Goal: Task Accomplishment & Management: Complete application form

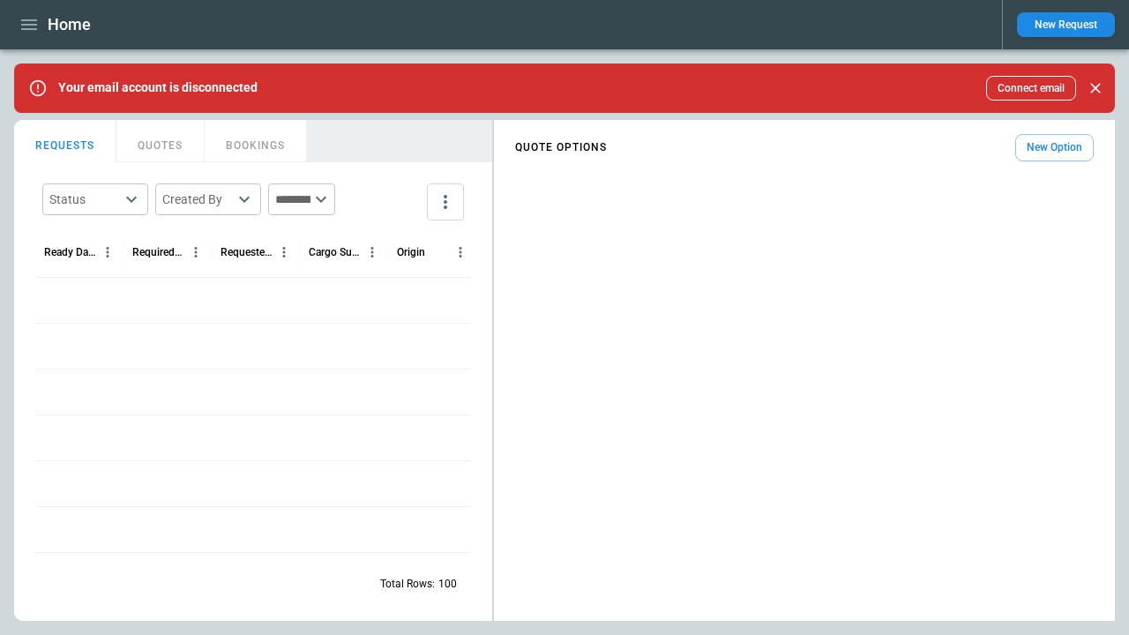
click at [1065, 25] on button "New Request" at bounding box center [1066, 24] width 98 height 25
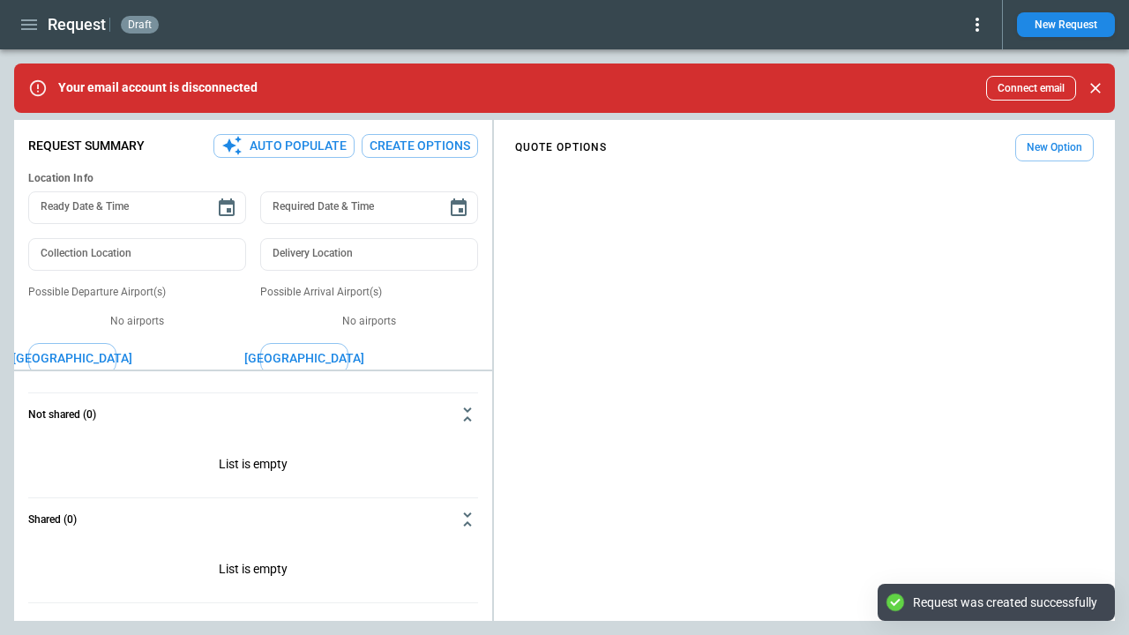
type textarea "*"
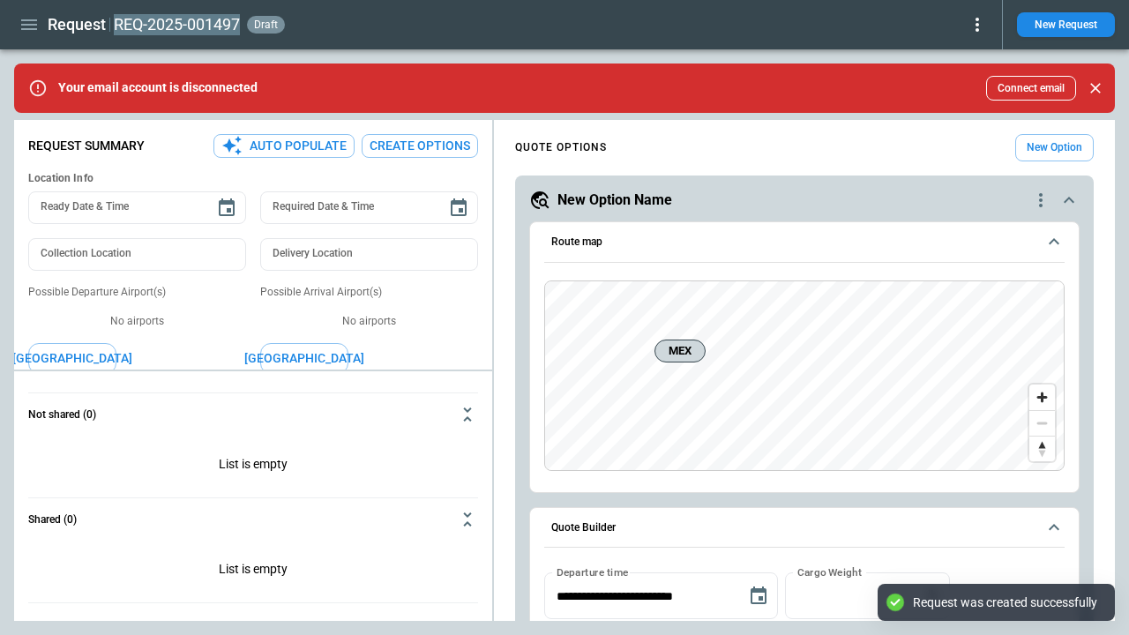
click at [177, 24] on h2 "REQ-2025-001497" at bounding box center [177, 24] width 126 height 21
type input "**********"
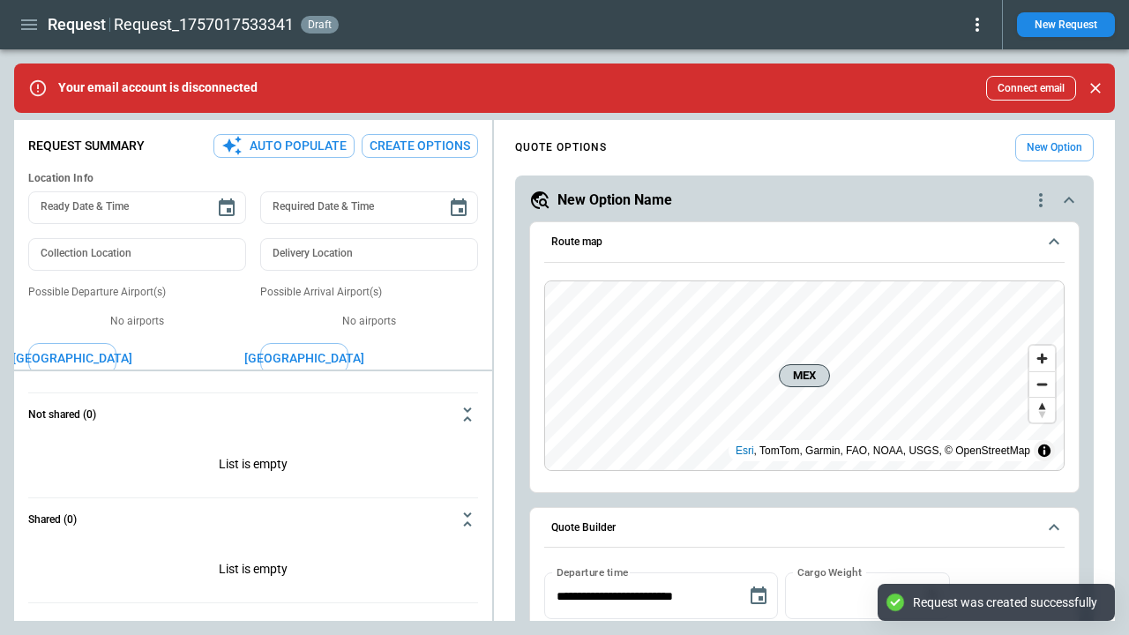
type textarea "*"
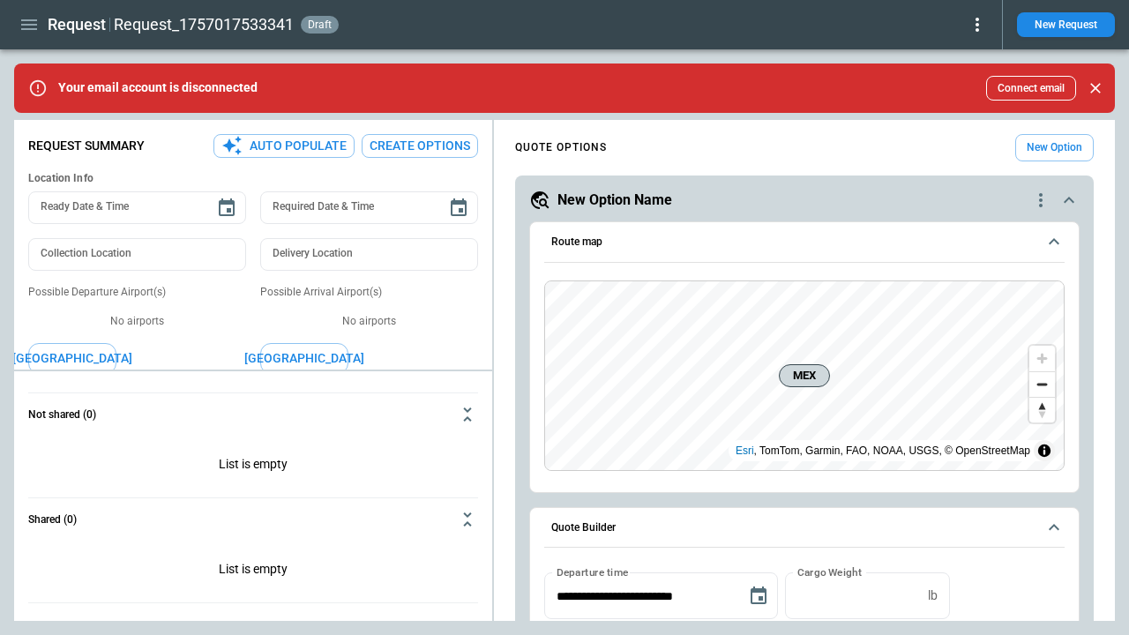
click at [29, 25] on icon "button" at bounding box center [29, 24] width 16 height 11
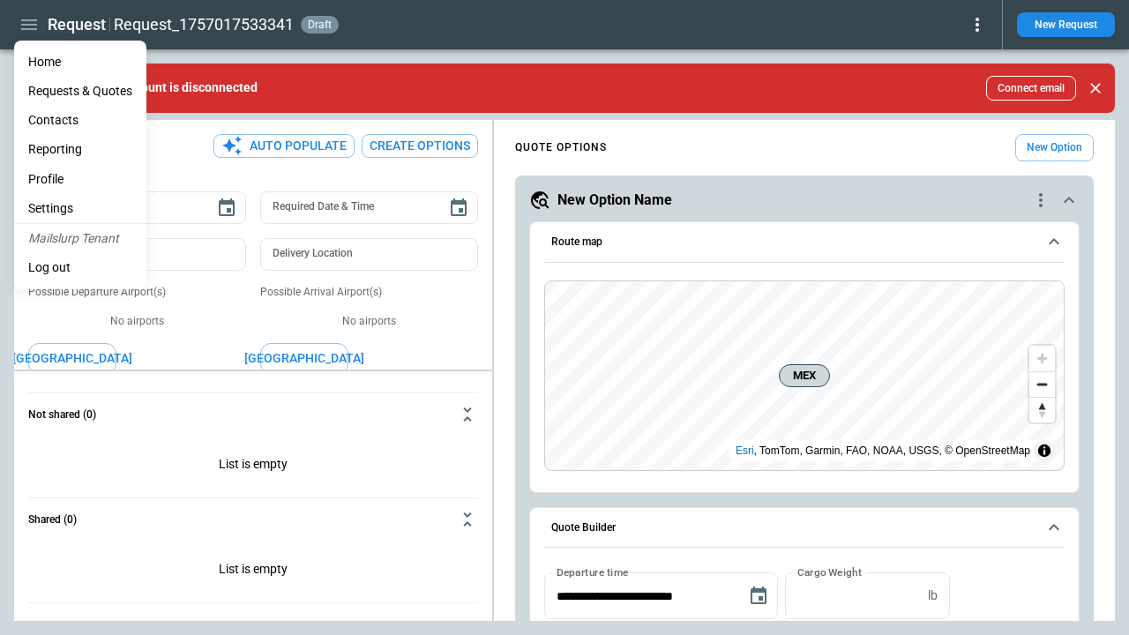
click at [80, 91] on Quotes "Requests & Quotes" at bounding box center [80, 91] width 132 height 29
